Goal: Information Seeking & Learning: Learn about a topic

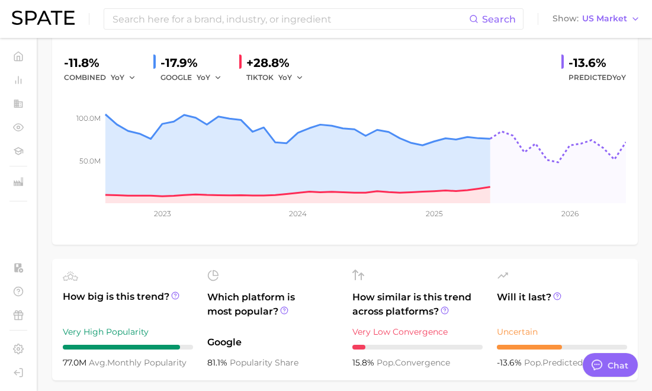
scroll to position [5766, 0]
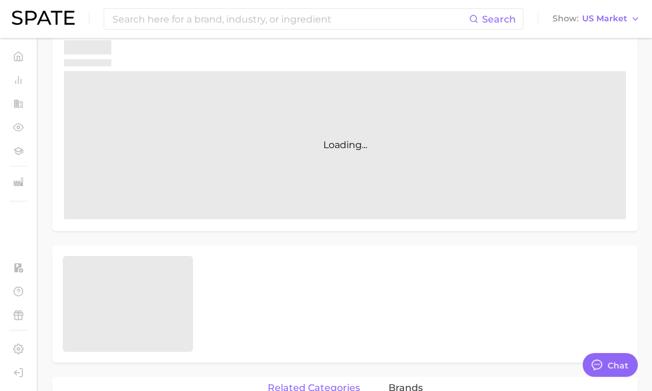
scroll to position [5766, 0]
type textarea "x"
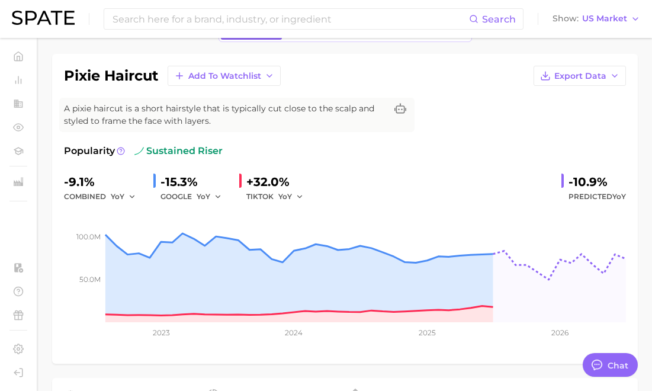
scroll to position [0, 0]
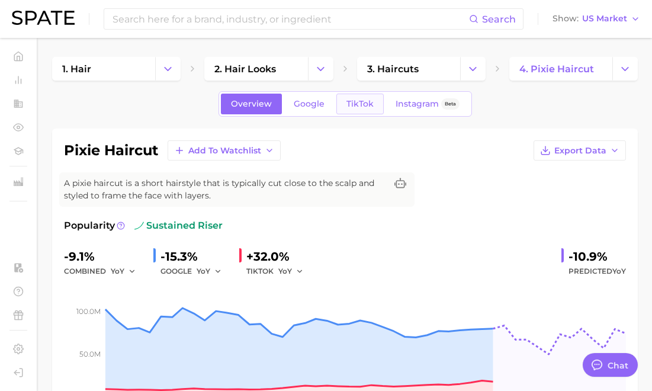
click at [357, 98] on link "TikTok" at bounding box center [359, 104] width 47 height 21
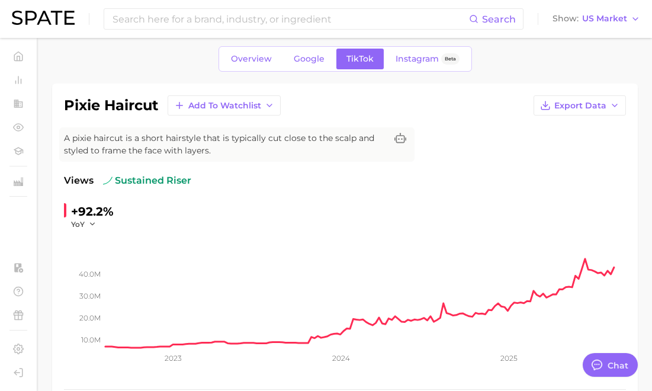
scroll to position [20, 0]
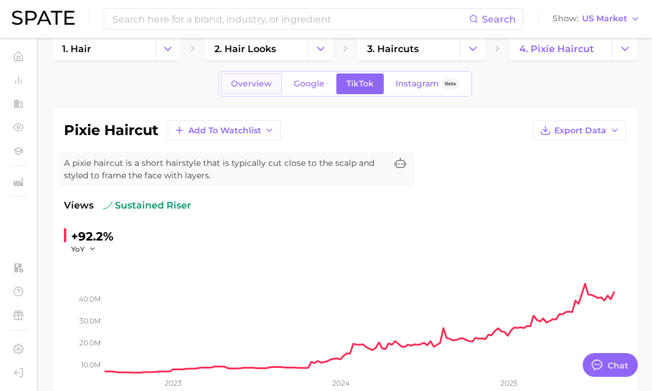
click at [249, 76] on link "Overview" at bounding box center [251, 83] width 61 height 21
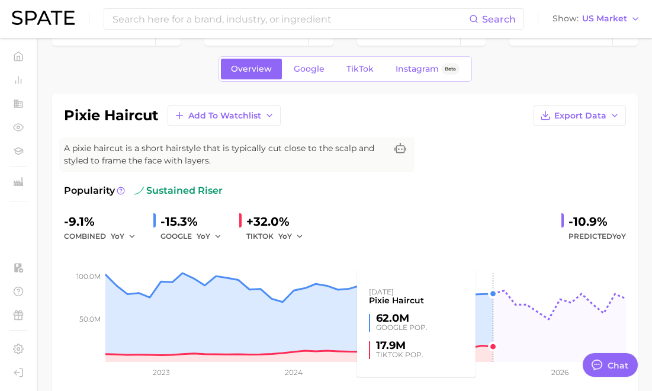
scroll to position [38, 0]
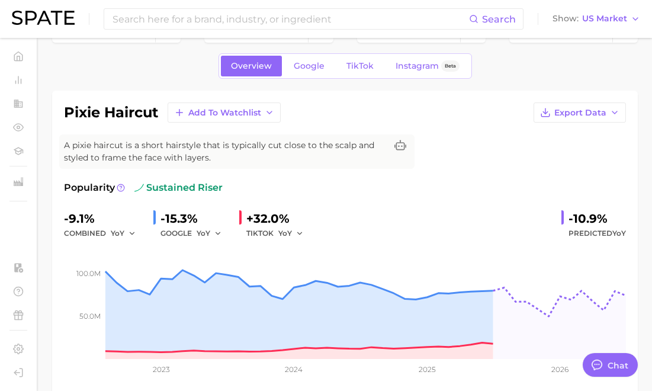
click at [212, 5] on div "Search Show US Market" at bounding box center [326, 19] width 628 height 38
click at [210, 15] on input at bounding box center [290, 19] width 358 height 20
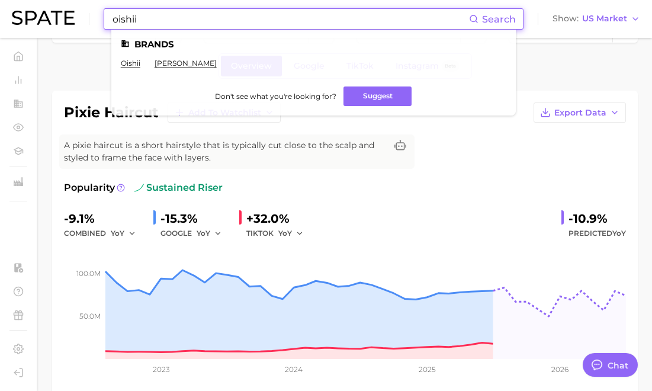
type input "oishii"
click at [124, 54] on ul "Brands oishii dr. ishii Don't see what you're looking for? Suggest" at bounding box center [313, 73] width 404 height 86
click at [124, 61] on link "oishii" at bounding box center [131, 63] width 20 height 9
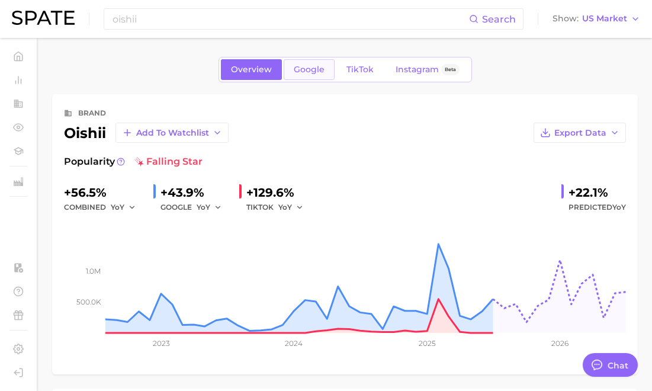
click at [313, 75] on link "Google" at bounding box center [309, 69] width 51 height 21
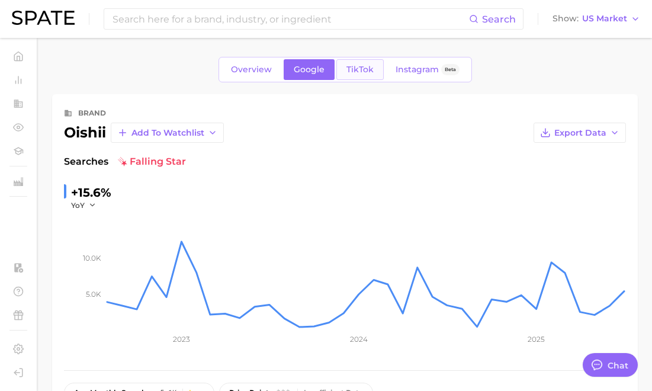
click at [351, 67] on span "TikTok" at bounding box center [359, 70] width 27 height 10
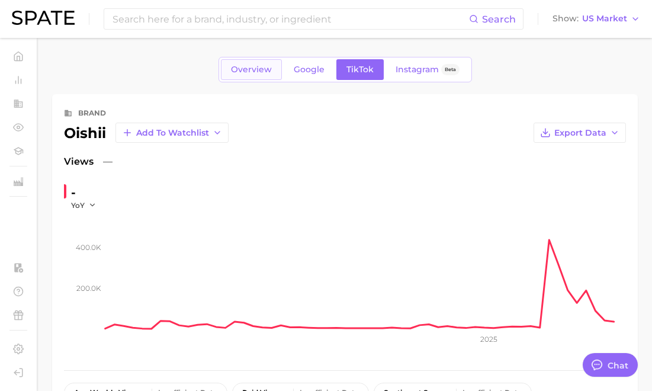
click at [260, 73] on span "Overview" at bounding box center [251, 70] width 41 height 10
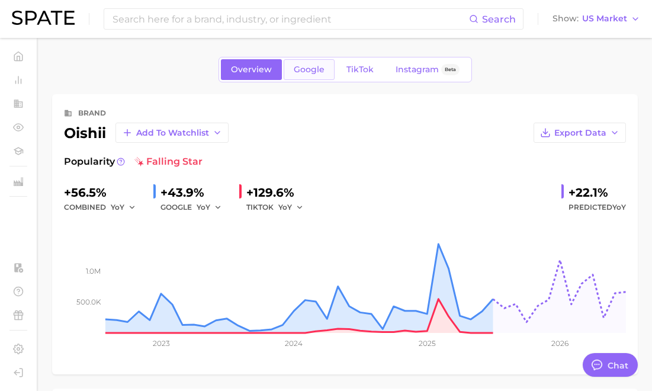
click at [321, 73] on span "Google" at bounding box center [309, 70] width 31 height 10
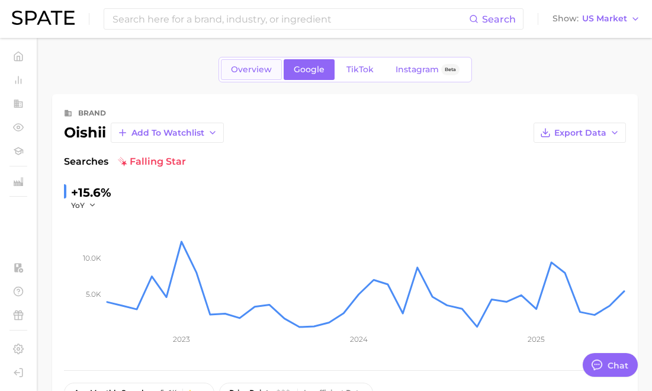
click at [249, 71] on span "Overview" at bounding box center [251, 70] width 41 height 10
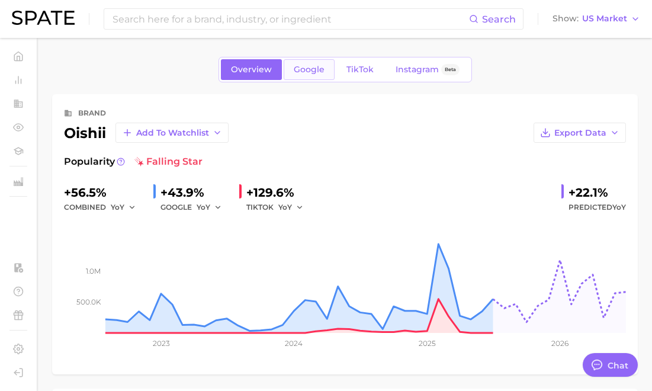
click at [318, 76] on link "Google" at bounding box center [309, 69] width 51 height 21
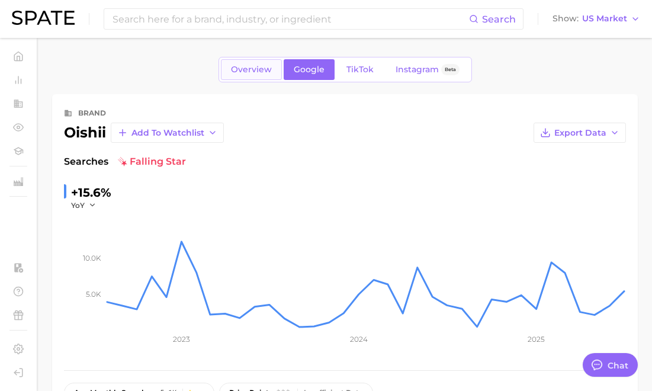
click at [260, 72] on span "Overview" at bounding box center [251, 70] width 41 height 10
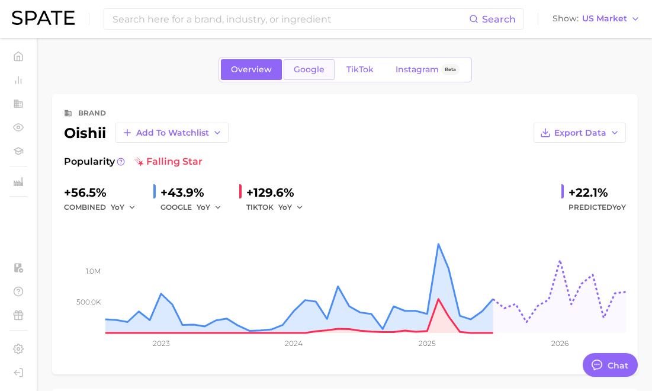
click at [305, 76] on link "Google" at bounding box center [309, 69] width 51 height 21
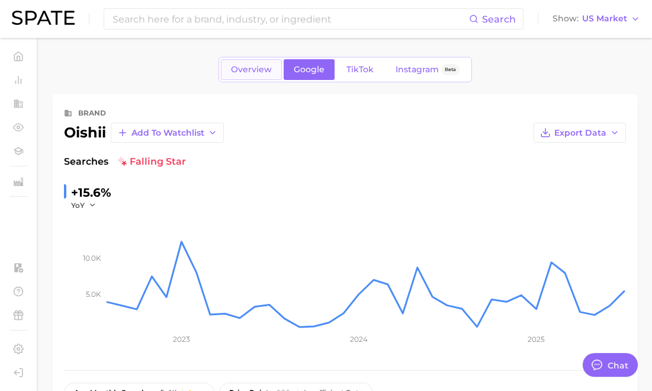
click at [259, 75] on link "Overview" at bounding box center [251, 69] width 61 height 21
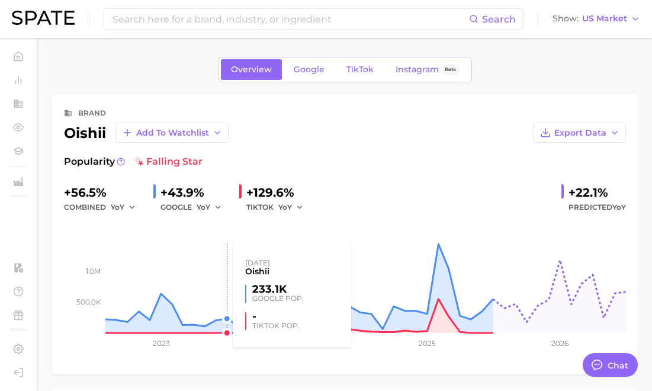
scroll to position [28, 0]
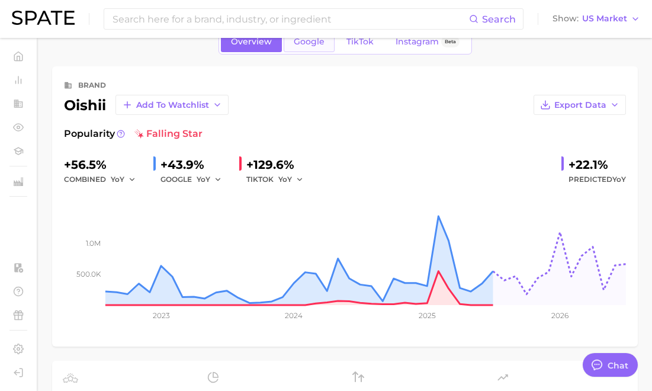
click at [314, 44] on span "Google" at bounding box center [309, 42] width 31 height 10
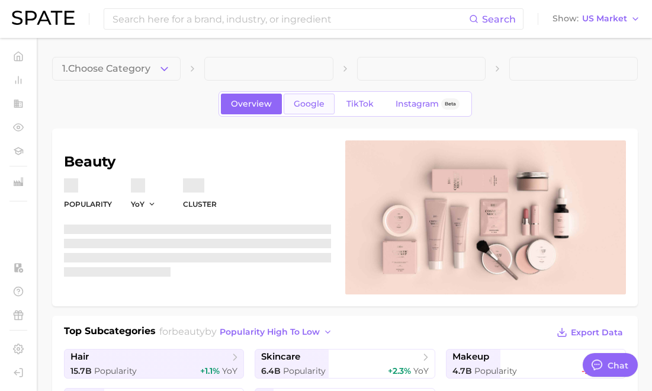
click at [316, 106] on span "Google" at bounding box center [309, 104] width 31 height 10
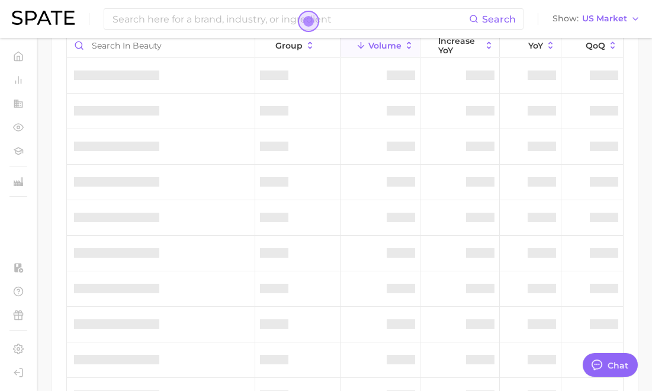
scroll to position [459, 0]
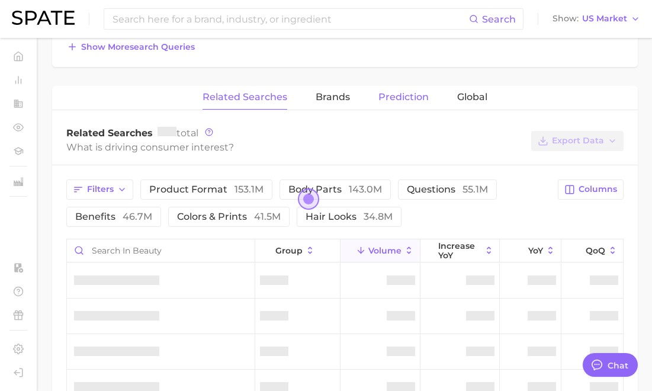
click at [394, 98] on span "Prediction" at bounding box center [403, 97] width 50 height 11
